Goal: Use online tool/utility: Utilize a website feature to perform a specific function

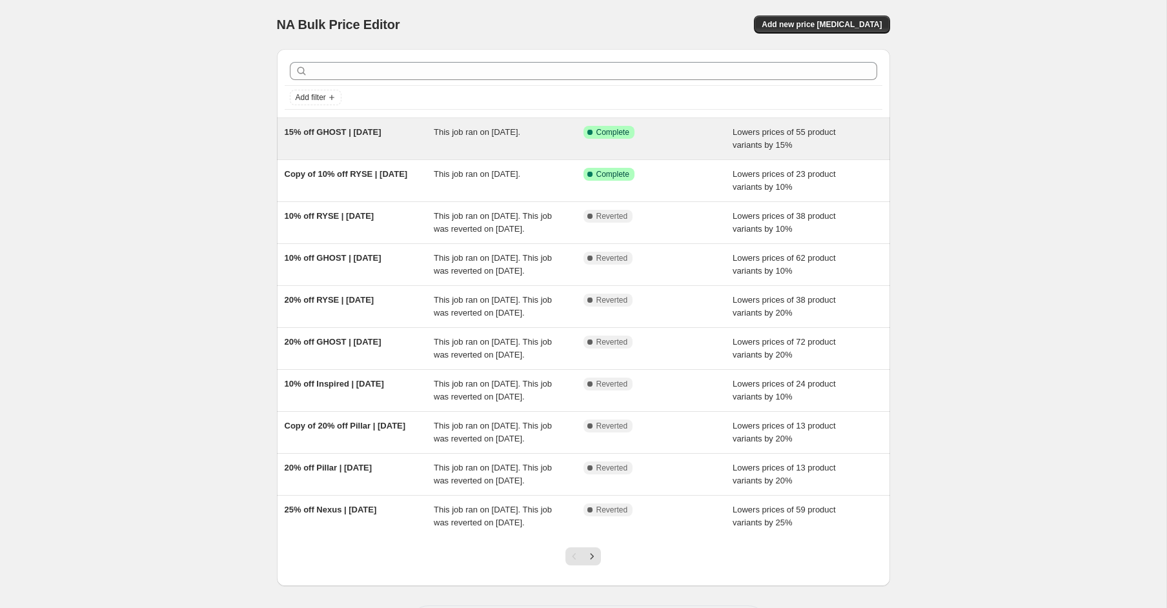
click at [359, 148] on div "15% off GHOST | [DATE]" at bounding box center [360, 139] width 150 height 26
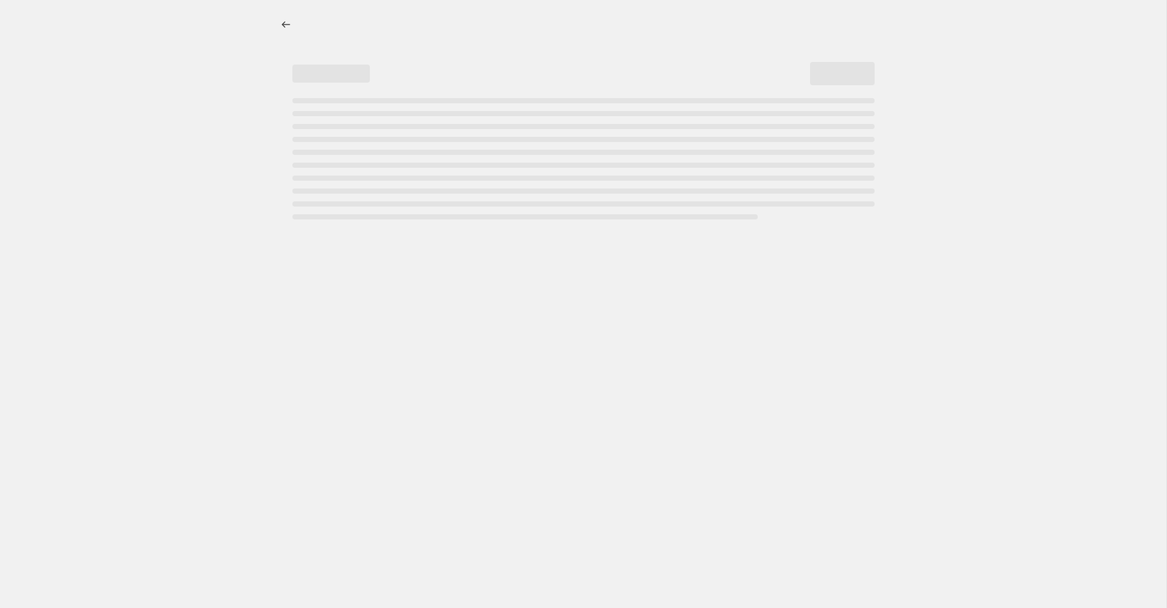
select select "percentage"
select select "product_status"
select select "collection"
select select "not_equal"
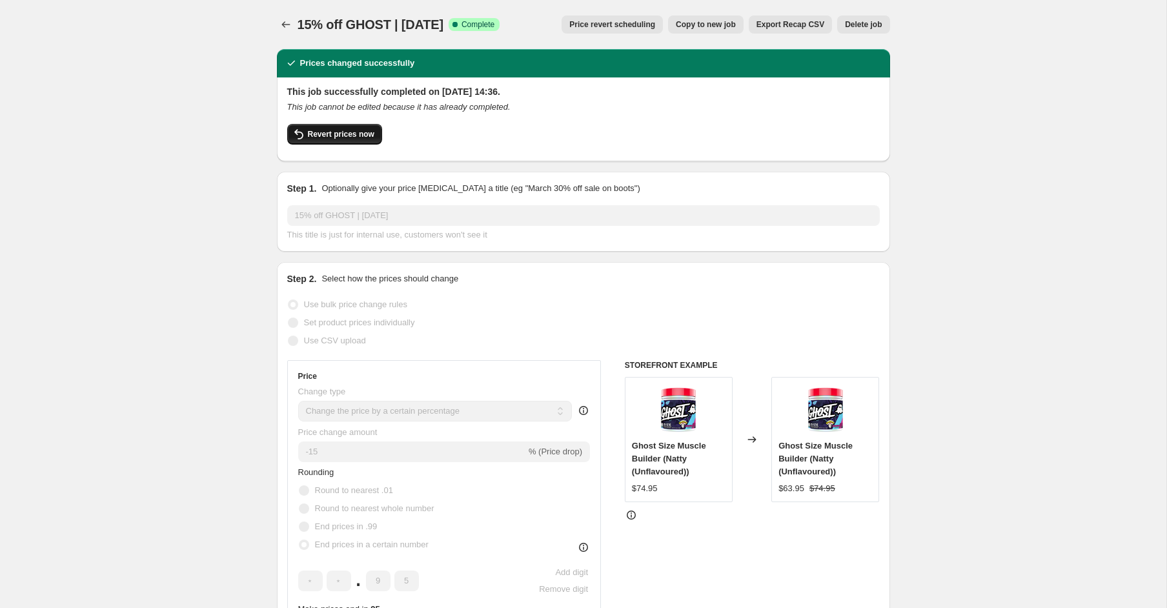
click at [318, 135] on span "Revert prices now" at bounding box center [341, 134] width 66 height 10
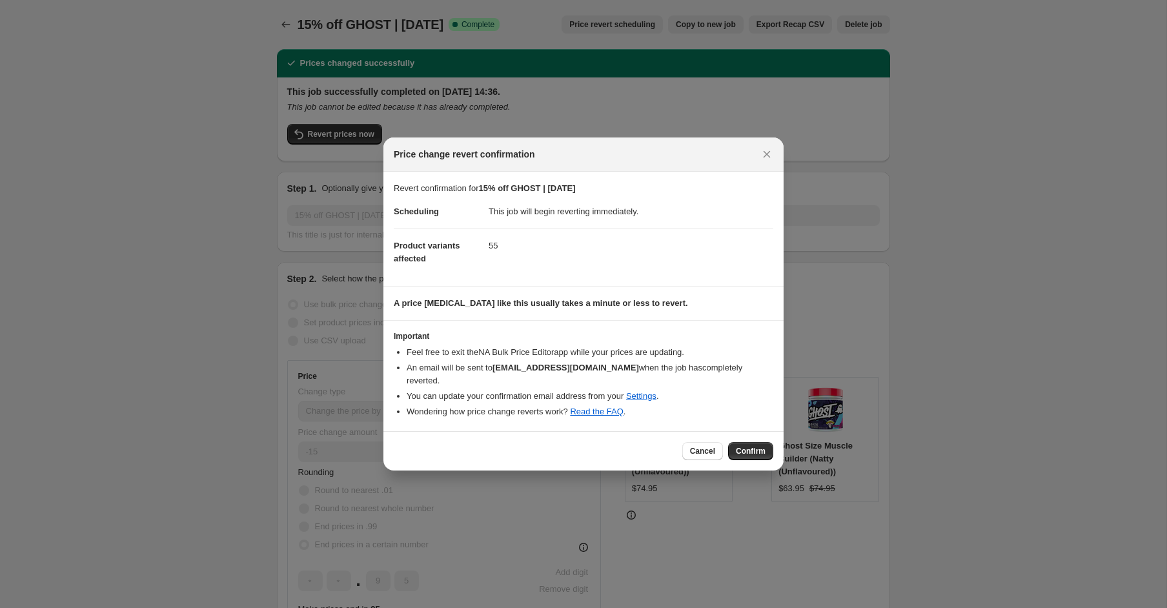
click at [756, 447] on span "Confirm" at bounding box center [751, 451] width 30 height 10
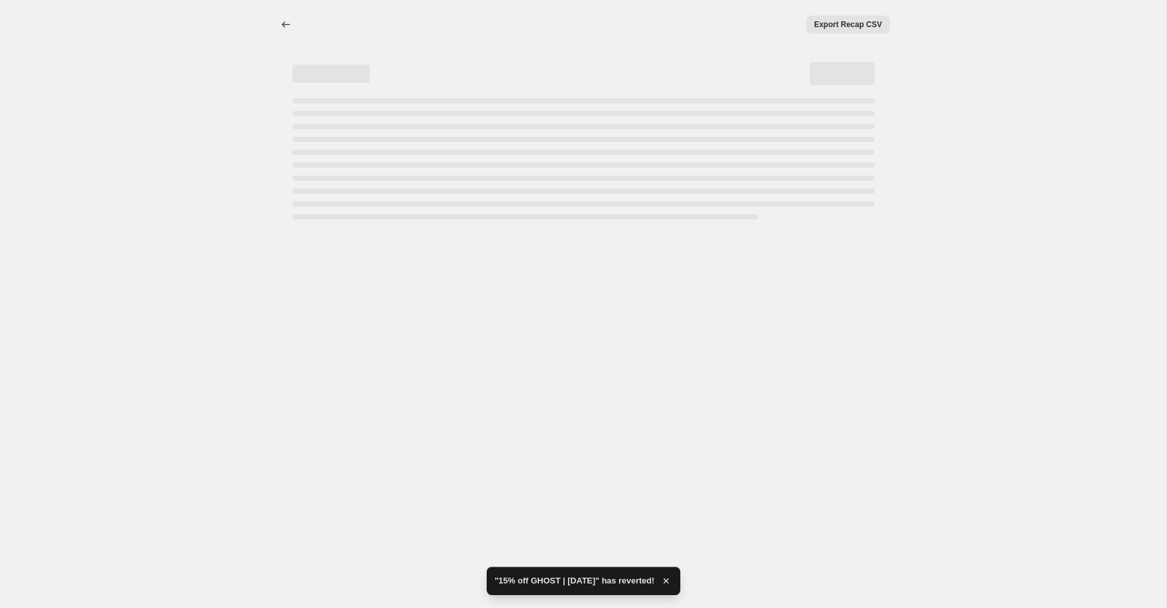
select select "percentage"
select select "product_status"
select select "collection"
select select "not_equal"
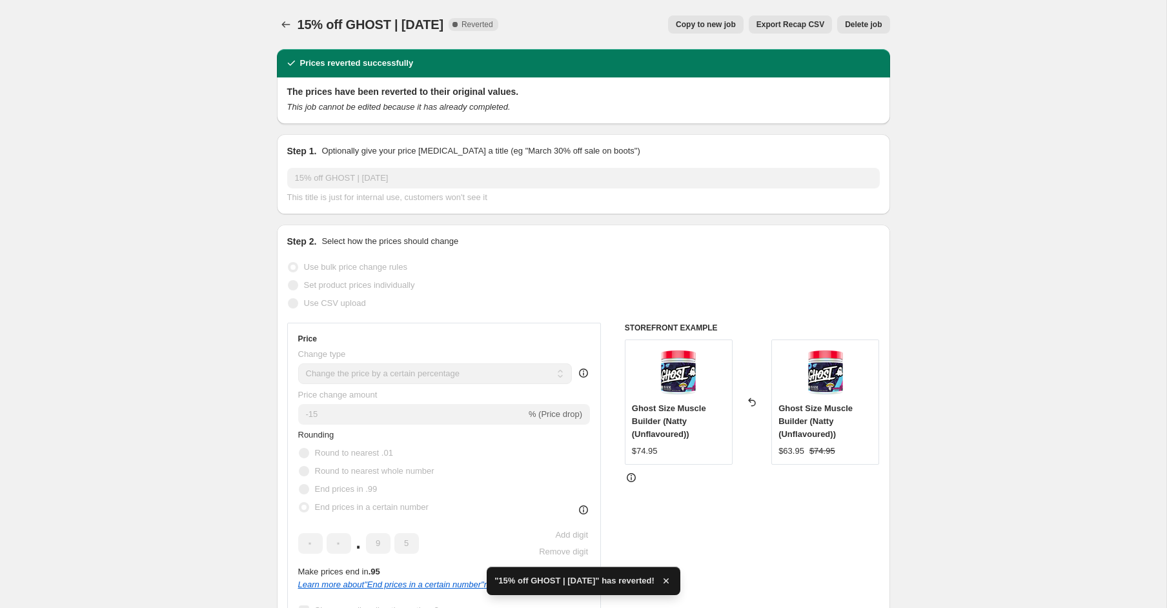
click at [710, 26] on span "Copy to new job" at bounding box center [706, 24] width 60 height 10
select select "percentage"
select select "product_status"
select select "collection"
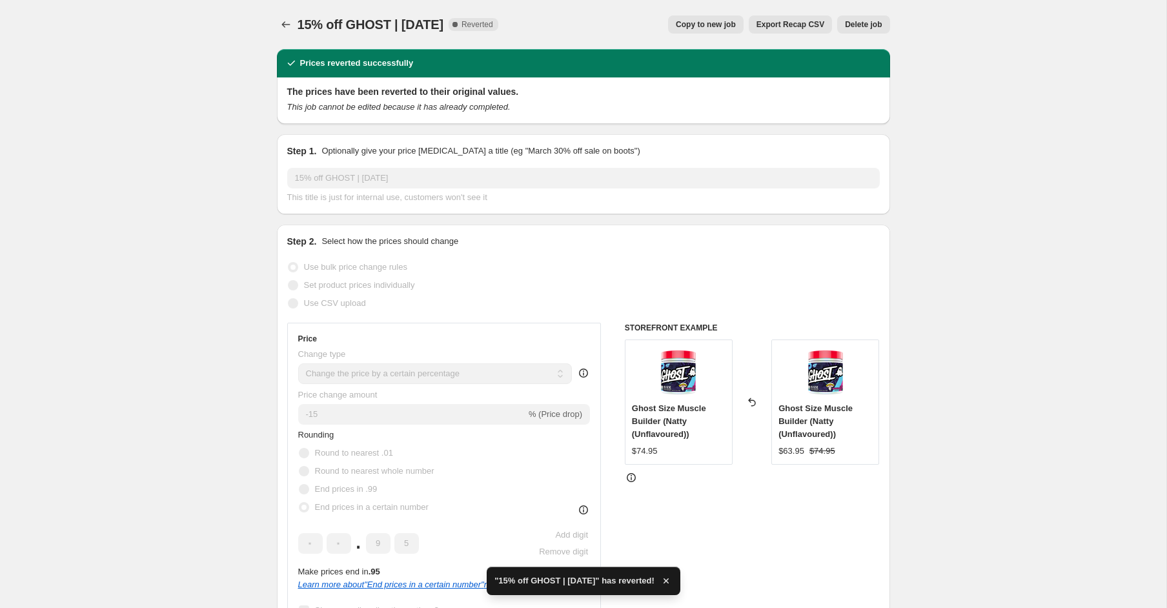
select select "not_equal"
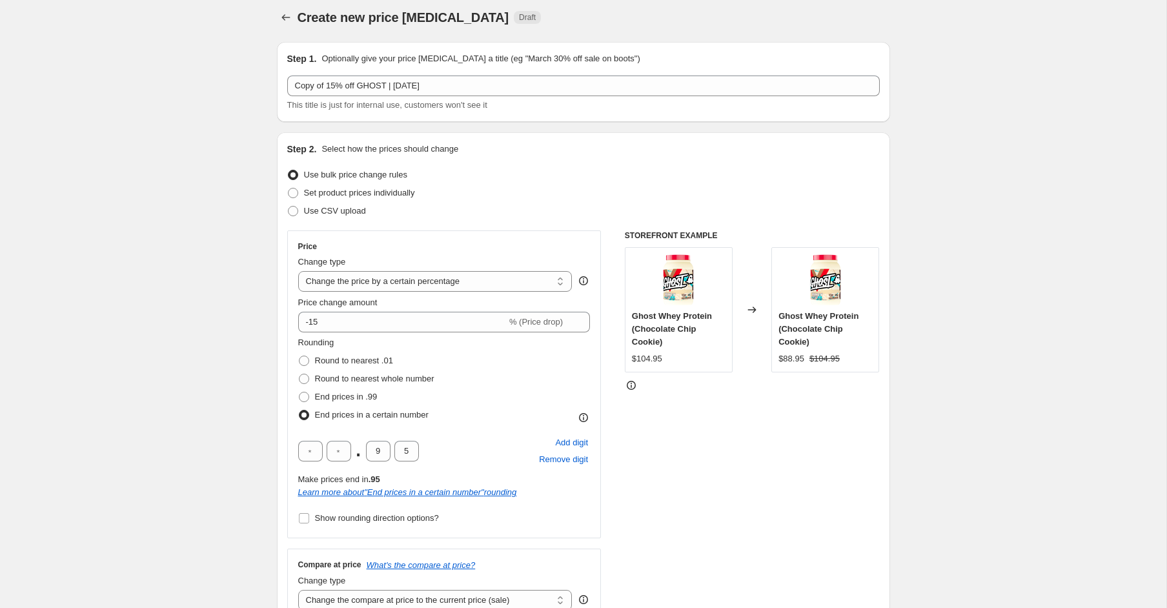
scroll to position [8, 0]
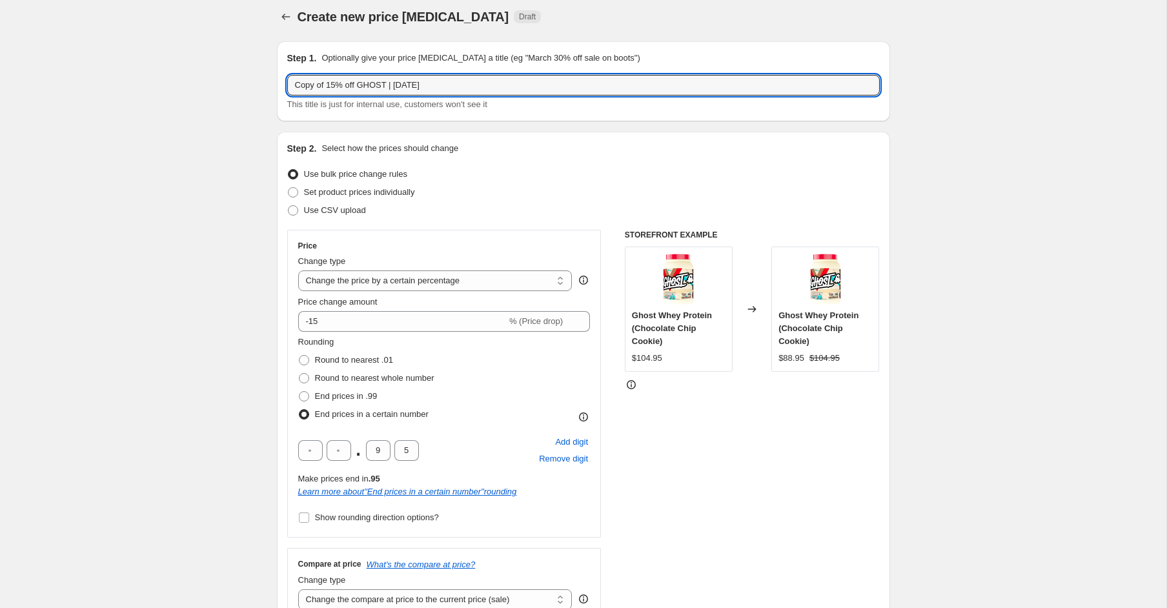
drag, startPoint x: 329, startPoint y: 86, endPoint x: 280, endPoint y: 83, distance: 49.2
click at [280, 83] on div "Step 1. Optionally give your price [MEDICAL_DATA] a title (eg "March 30% off sa…" at bounding box center [583, 81] width 613 height 80
drag, startPoint x: 377, startPoint y: 87, endPoint x: 362, endPoint y: 88, distance: 14.9
click at [362, 88] on input "15% off GHOST | [DATE]" at bounding box center [583, 85] width 593 height 21
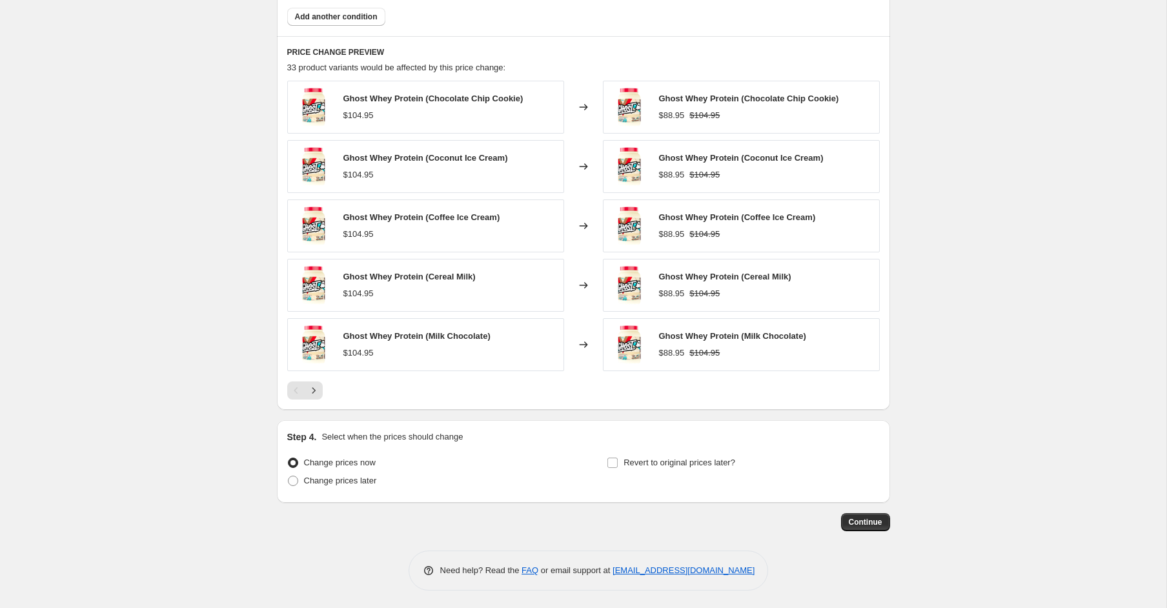
scroll to position [957, 0]
type input "15% off GHOST | [DATE]"
drag, startPoint x: 861, startPoint y: 529, endPoint x: 872, endPoint y: 530, distance: 11.7
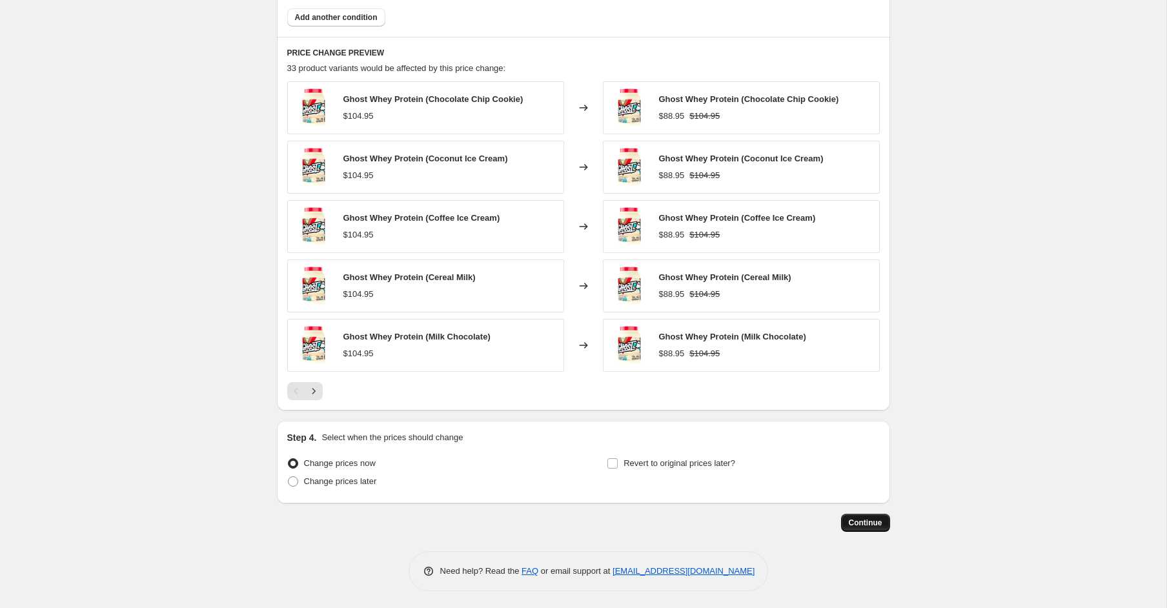
click at [877, 528] on button "Continue" at bounding box center [865, 523] width 49 height 18
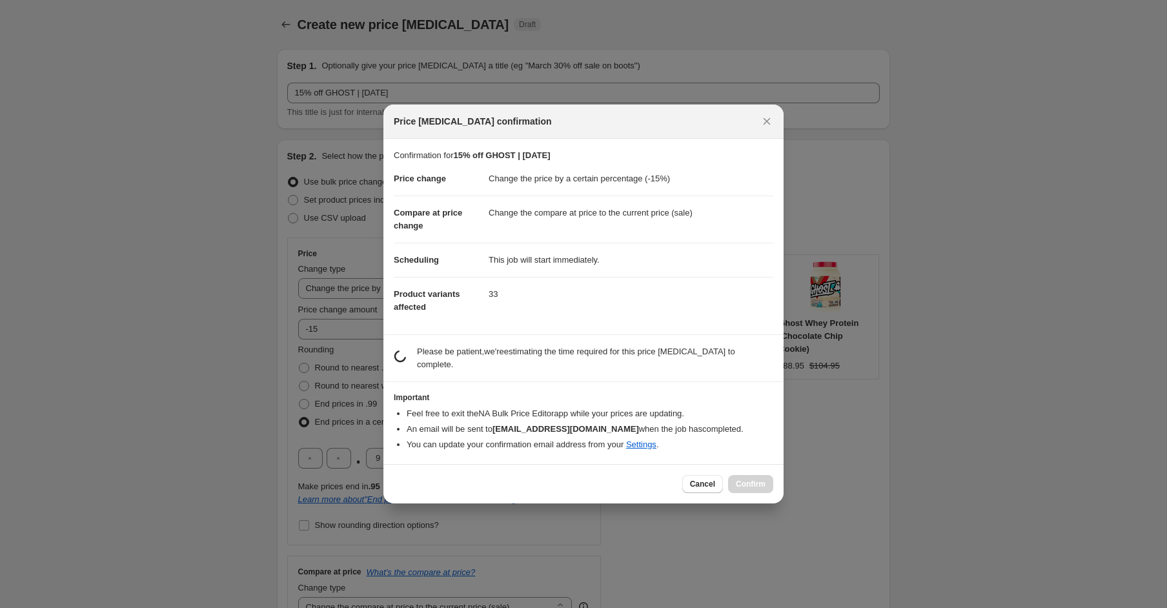
scroll to position [0, 0]
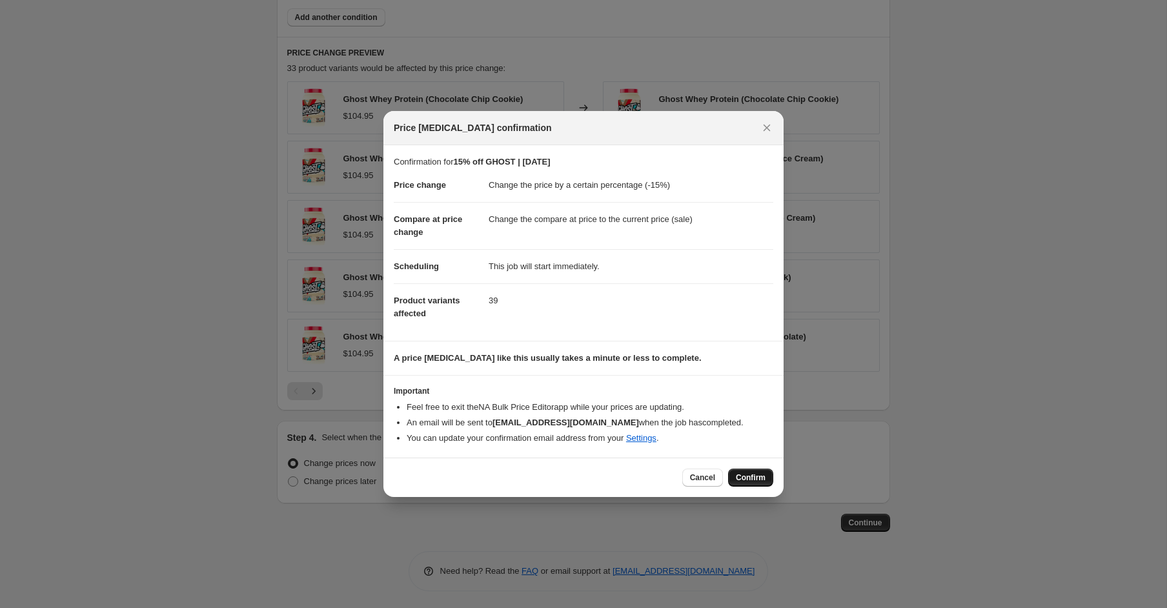
click at [749, 477] on span "Confirm" at bounding box center [751, 478] width 30 height 10
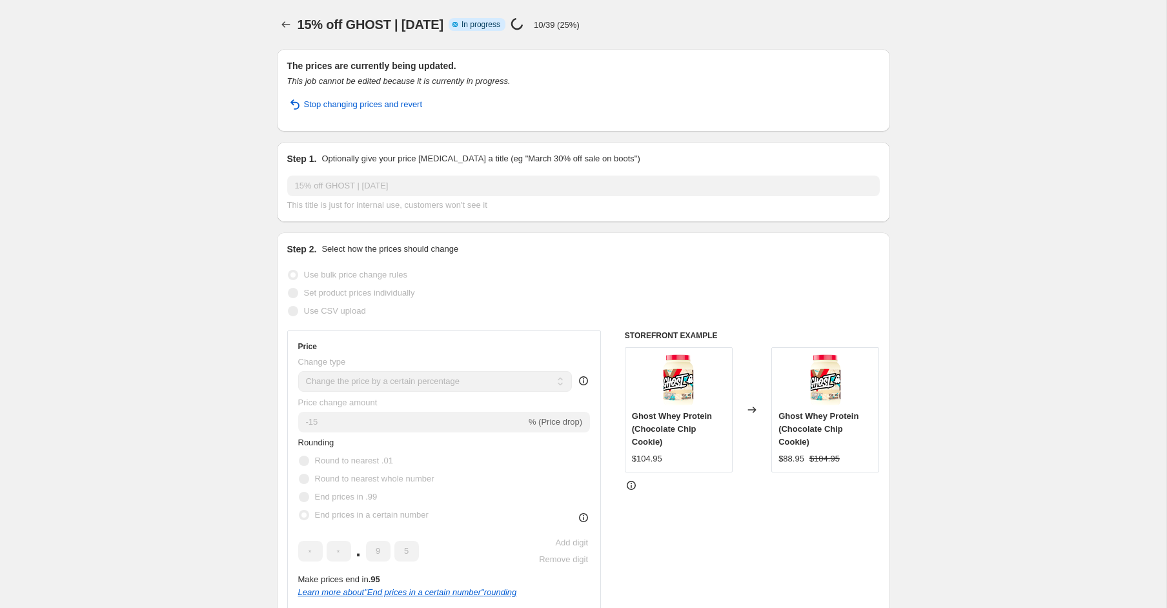
select select "percentage"
select select "product_status"
select select "collection"
select select "not_equal"
